Goal: Navigation & Orientation: Understand site structure

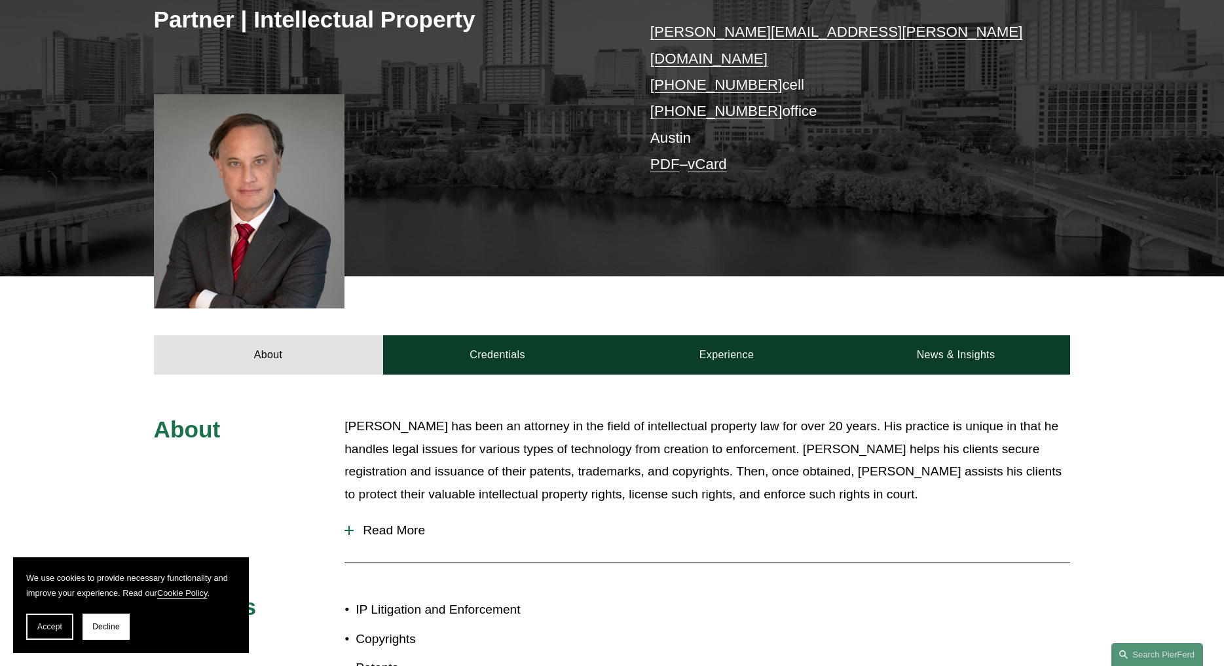
scroll to position [279, 0]
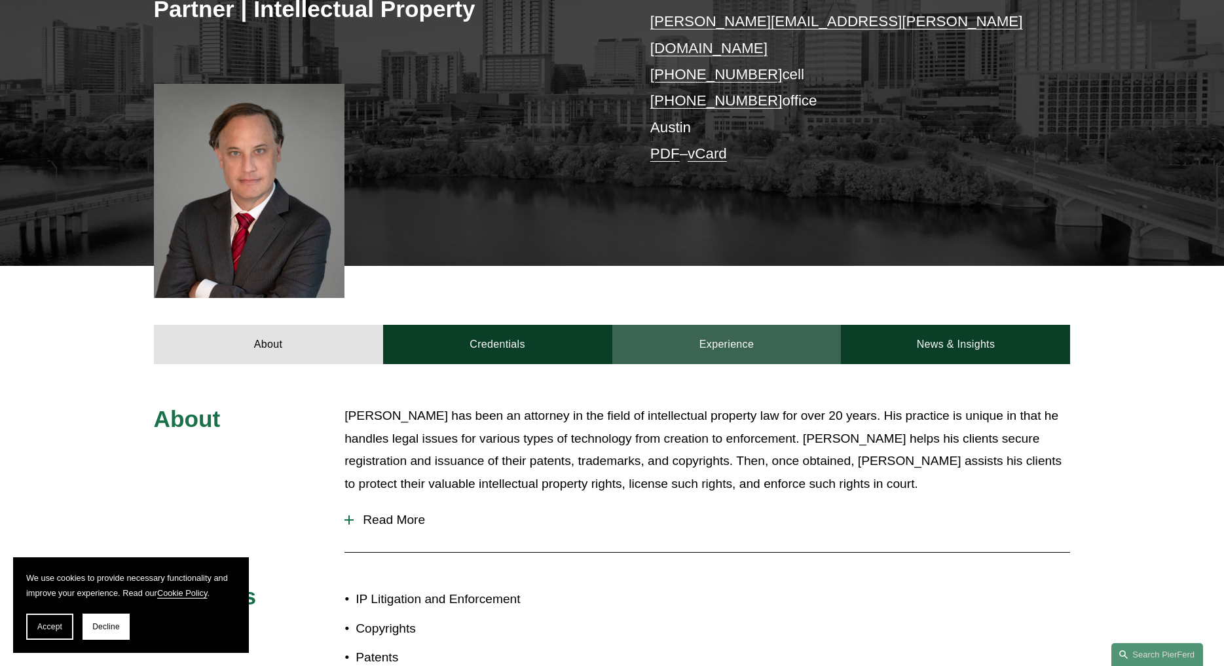
click at [740, 329] on link "Experience" at bounding box center [726, 344] width 229 height 39
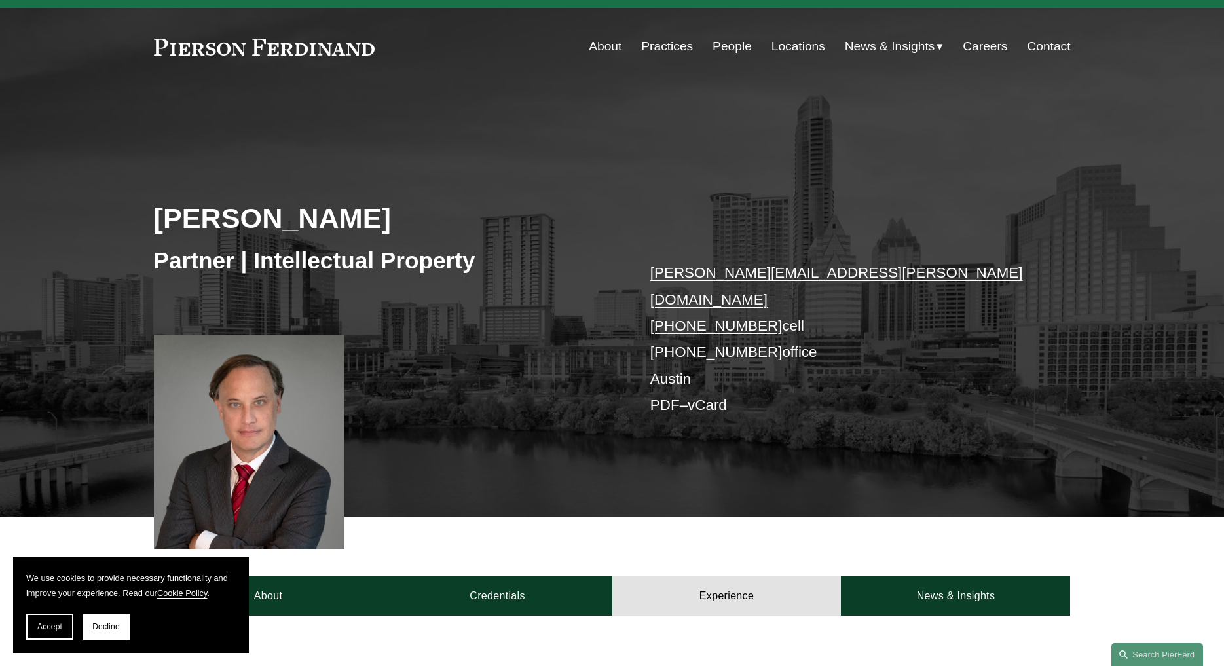
scroll to position [0, 0]
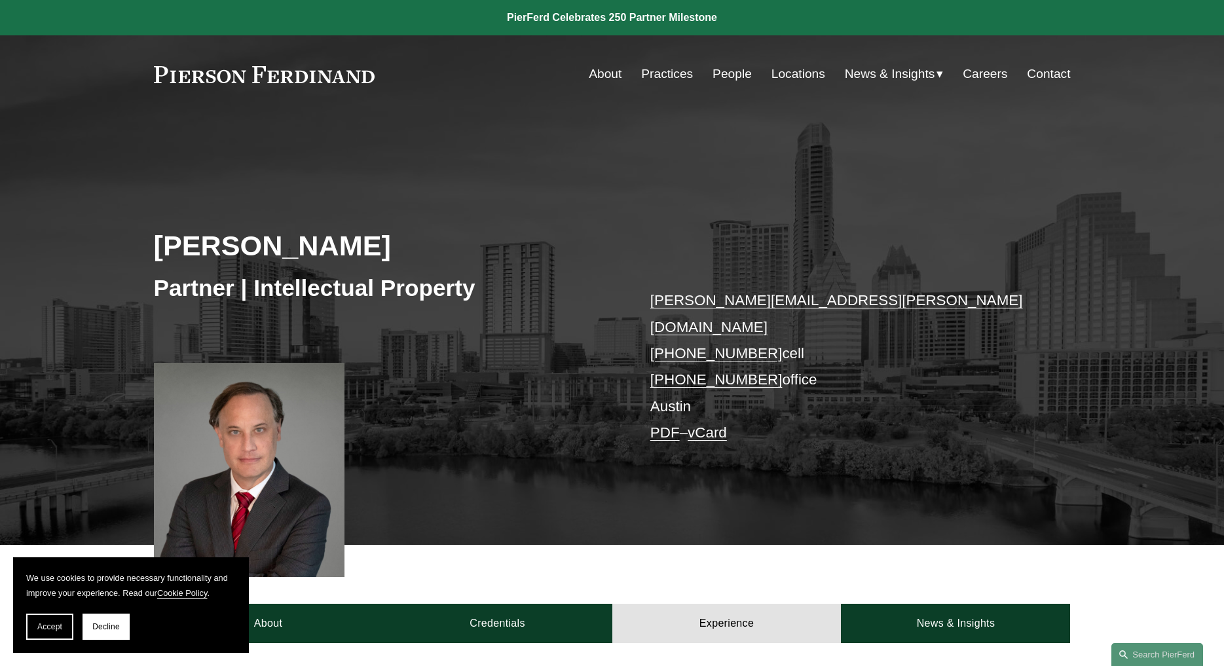
click at [605, 73] on link "About" at bounding box center [605, 74] width 33 height 25
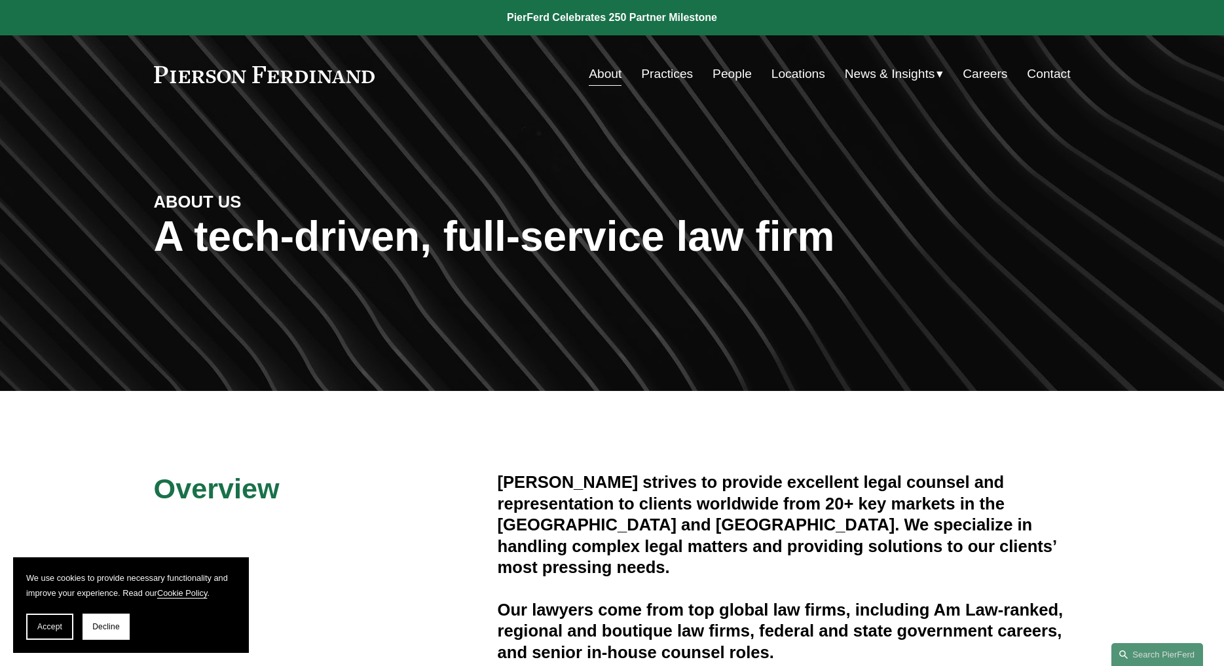
click at [721, 73] on link "People" at bounding box center [731, 74] width 39 height 25
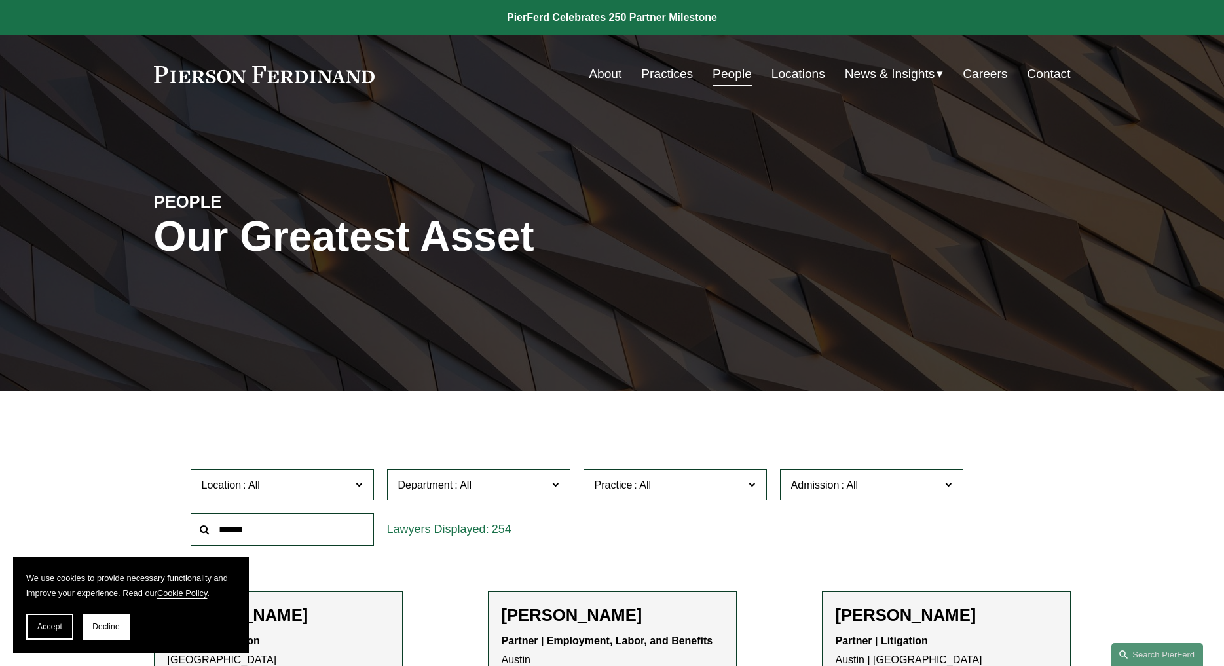
click at [792, 71] on link "Locations" at bounding box center [798, 74] width 54 height 25
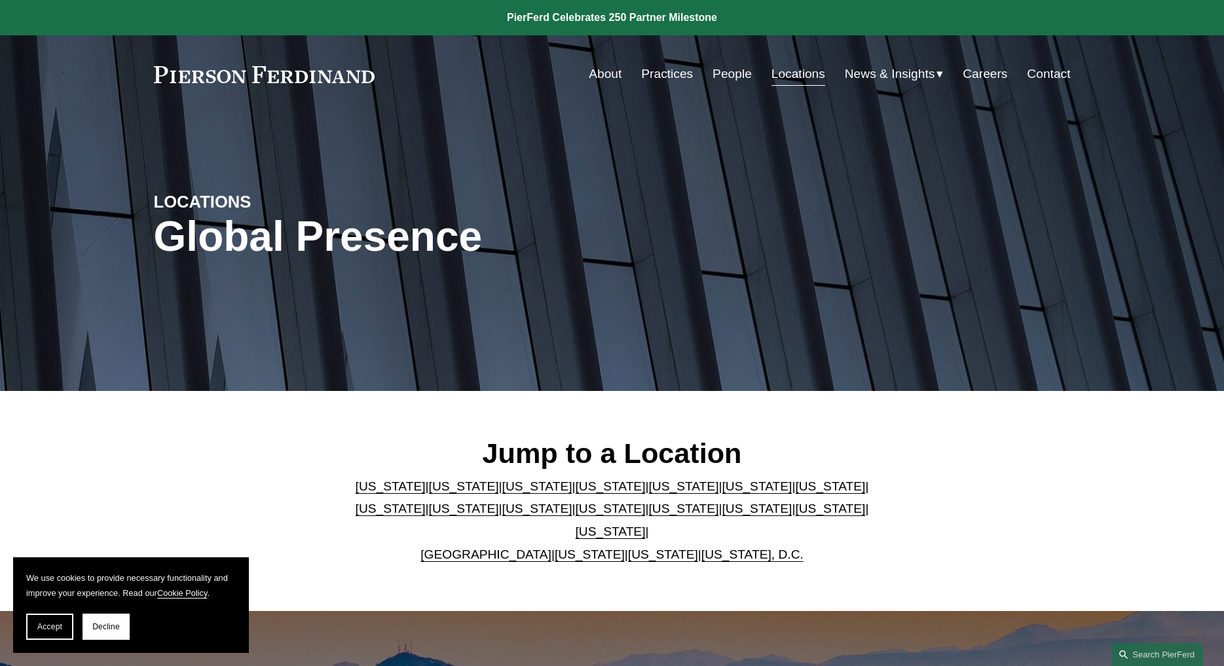
click at [990, 73] on link "Careers" at bounding box center [984, 74] width 45 height 25
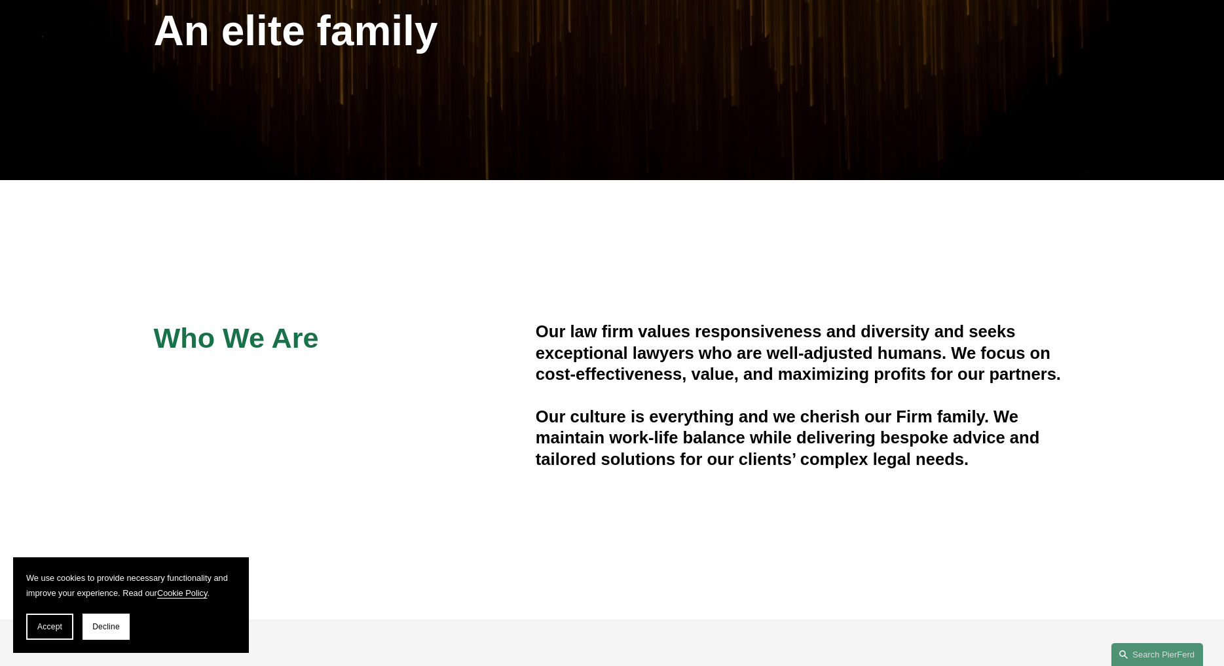
scroll to position [2, 0]
